Goal: Navigation & Orientation: Find specific page/section

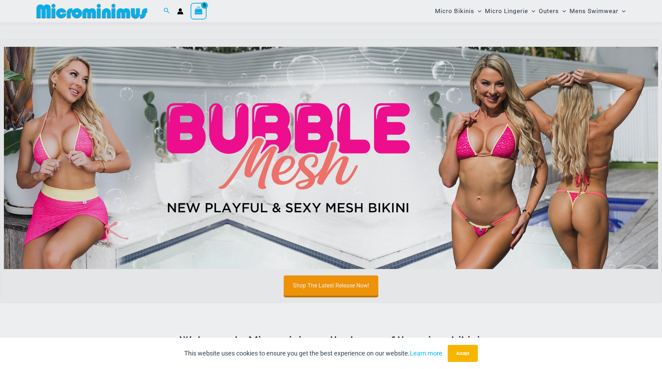
scroll to position [13, 0]
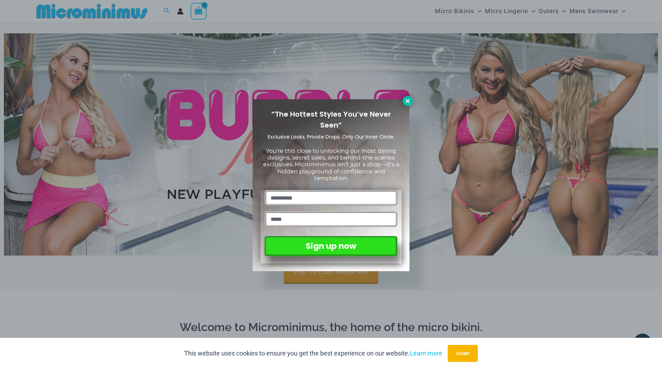
click at [406, 99] on icon at bounding box center [408, 101] width 4 height 4
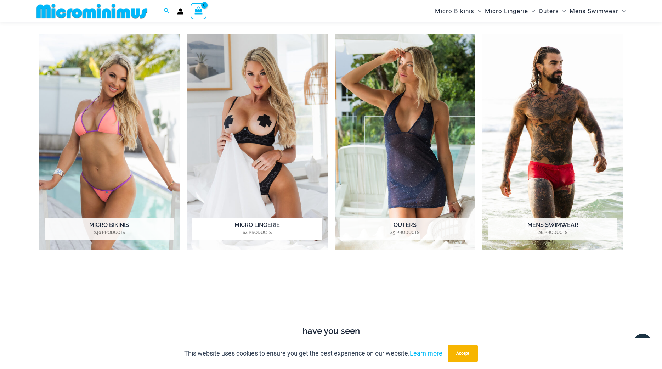
scroll to position [375, 0]
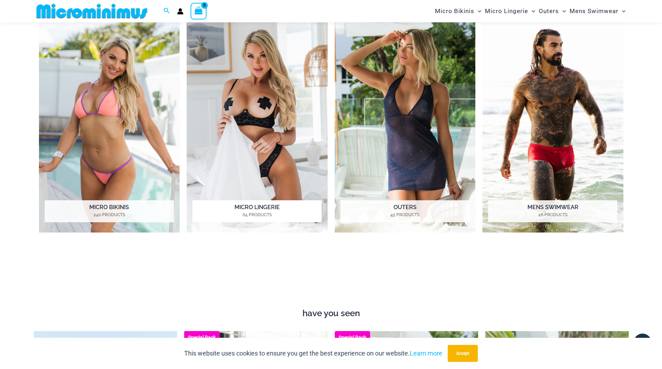
click at [252, 207] on h2 "Micro Lingerie 64 Products" at bounding box center [256, 211] width 129 height 22
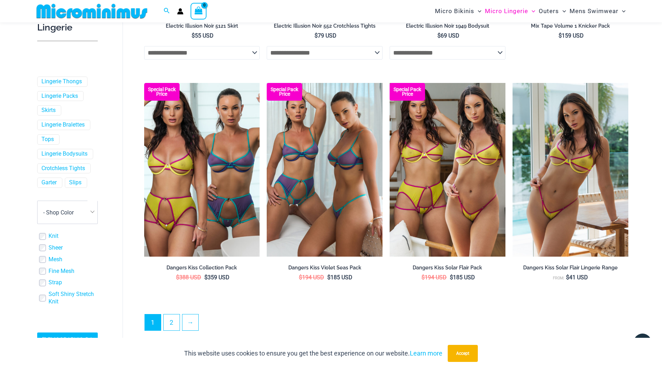
scroll to position [1765, 0]
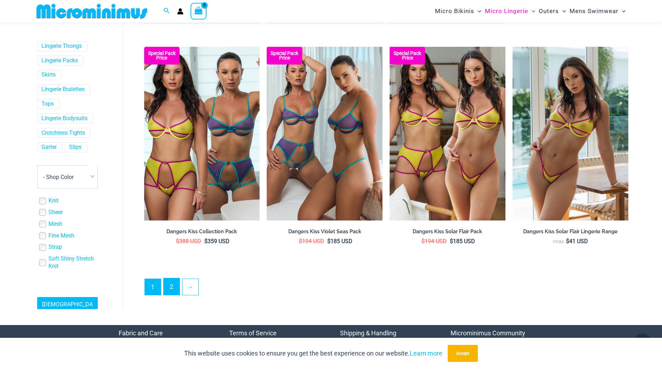
click at [172, 293] on link "2" at bounding box center [172, 286] width 16 height 17
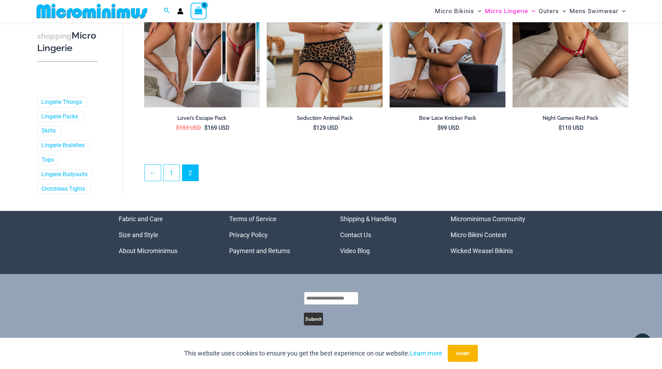
scroll to position [1847, 0]
